Goal: Find specific page/section

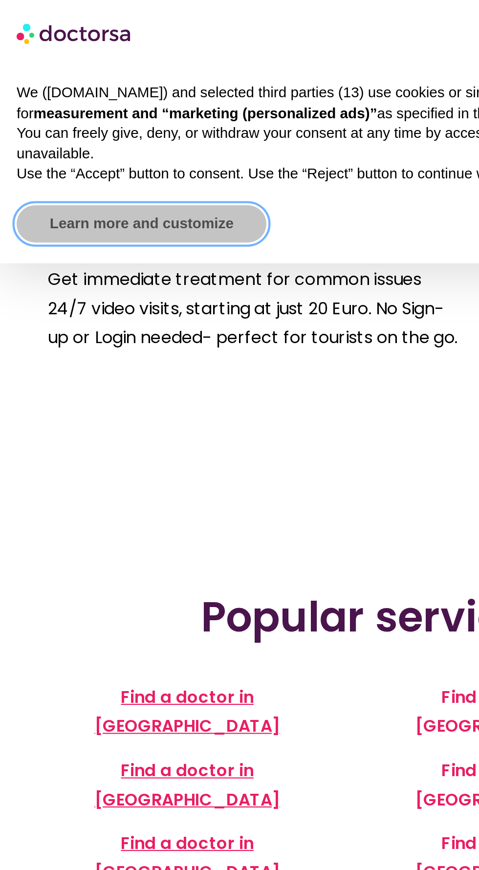
click at [96, 106] on button "Learn more and customize" at bounding box center [67, 106] width 118 height 18
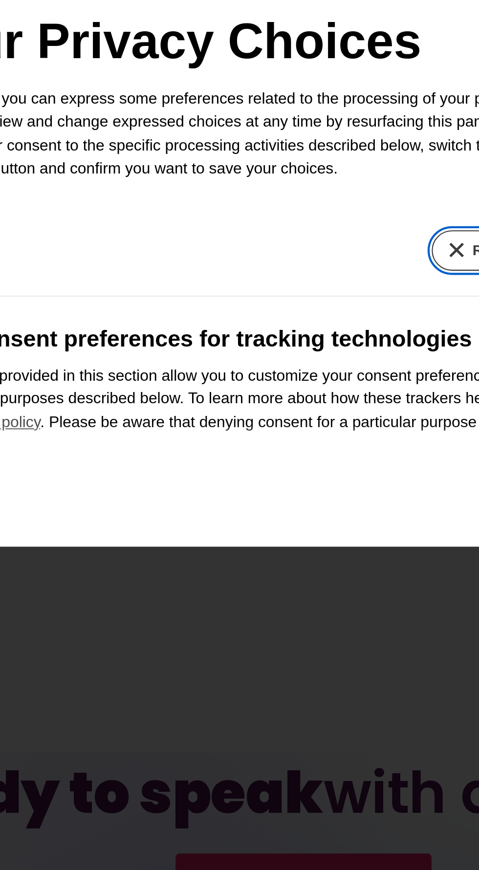
click at [316, 464] on button "Reject all" at bounding box center [329, 454] width 59 height 19
click at [314, 464] on button "Reject all" at bounding box center [329, 454] width 59 height 19
click at [313, 464] on button "Reject all" at bounding box center [329, 454] width 59 height 19
